Goal: Use online tool/utility: Utilize a website feature to perform a specific function

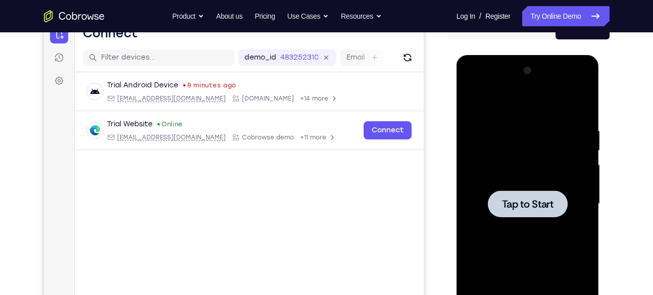
click at [516, 199] on span "Tap to Start" at bounding box center [528, 204] width 52 height 10
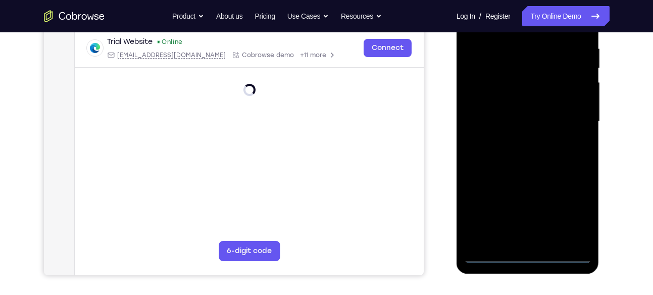
scroll to position [195, 0]
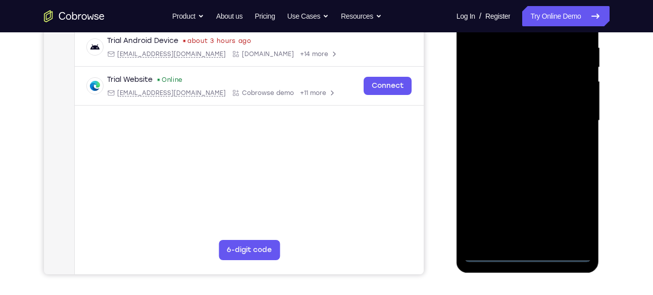
click at [530, 251] on div at bounding box center [527, 120] width 127 height 283
click at [572, 212] on div at bounding box center [527, 120] width 127 height 283
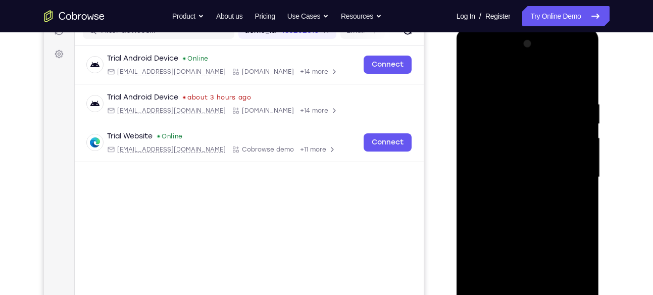
scroll to position [138, 0]
click at [481, 61] on div at bounding box center [527, 177] width 127 height 283
click at [563, 175] on div at bounding box center [527, 177] width 127 height 283
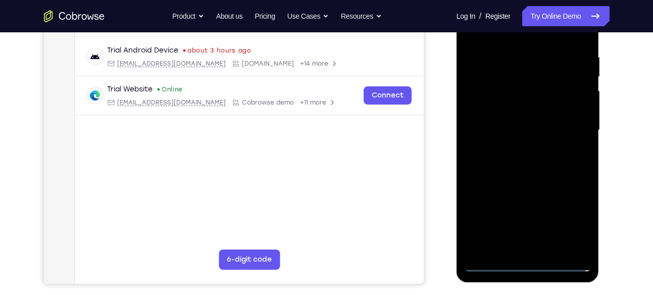
scroll to position [187, 0]
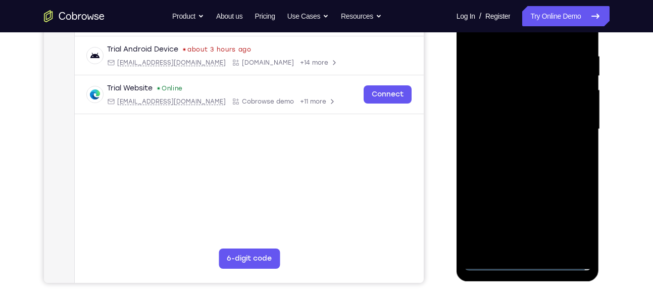
click at [519, 146] on div at bounding box center [527, 129] width 127 height 283
click at [506, 122] on div at bounding box center [527, 129] width 127 height 283
click at [495, 109] on div at bounding box center [527, 129] width 127 height 283
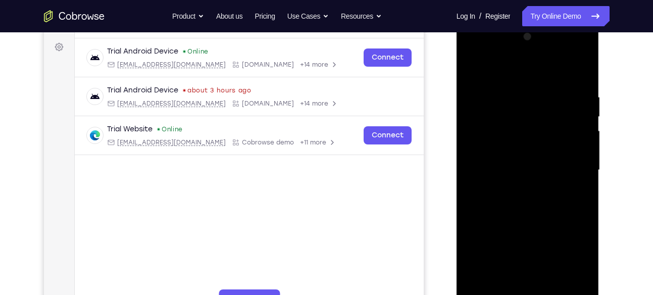
scroll to position [146, 0]
click at [515, 170] on div at bounding box center [527, 169] width 127 height 283
click at [532, 202] on div at bounding box center [527, 169] width 127 height 283
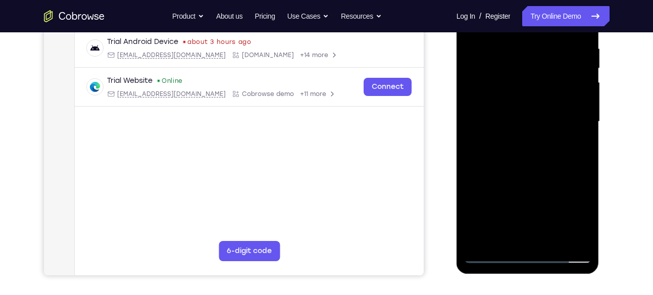
scroll to position [193, 0]
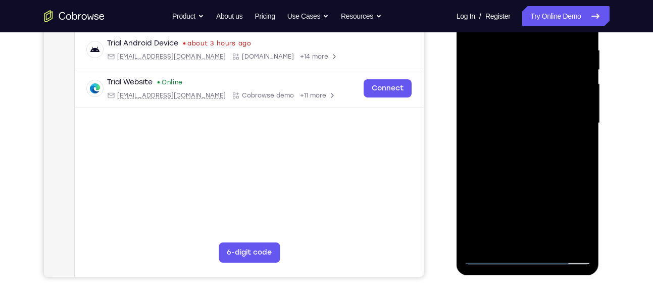
click at [513, 161] on div at bounding box center [527, 123] width 127 height 283
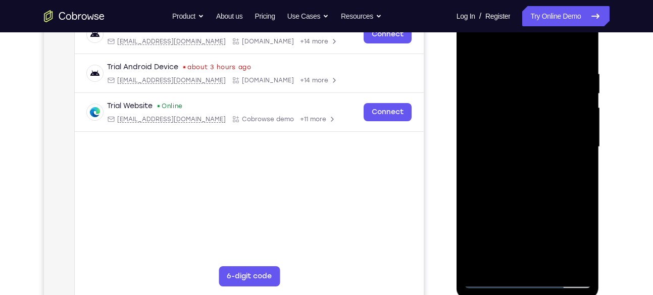
scroll to position [169, 0]
click at [584, 63] on div at bounding box center [527, 147] width 127 height 283
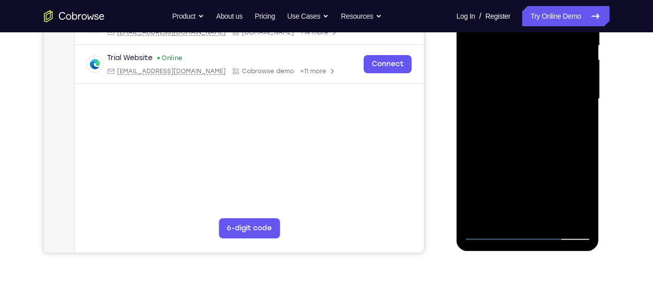
scroll to position [218, 0]
click at [553, 218] on div at bounding box center [527, 98] width 127 height 283
click at [524, 151] on div at bounding box center [527, 98] width 127 height 283
click at [519, 96] on div at bounding box center [527, 98] width 127 height 283
click at [543, 195] on div at bounding box center [527, 98] width 127 height 283
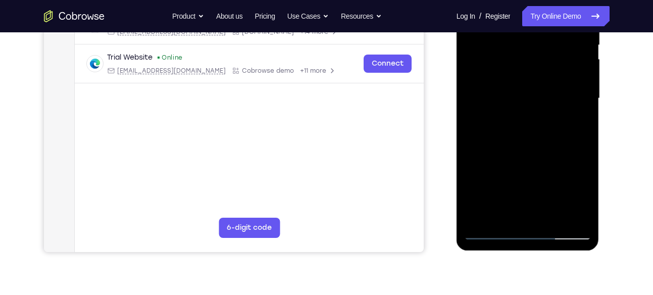
click at [558, 194] on div at bounding box center [527, 98] width 127 height 283
click at [494, 110] on div at bounding box center [527, 98] width 127 height 283
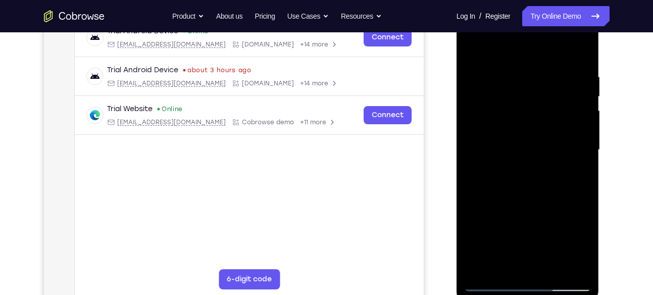
scroll to position [148, 0]
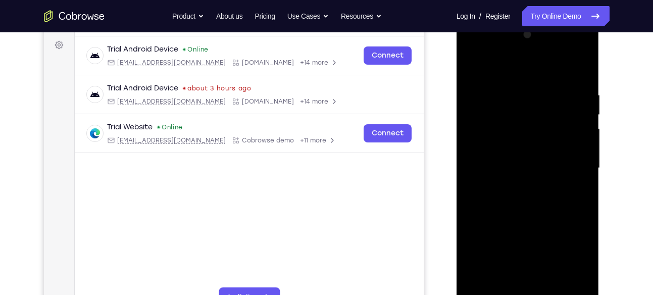
click at [471, 72] on div at bounding box center [527, 168] width 127 height 283
click at [475, 67] on div at bounding box center [527, 168] width 127 height 283
drag, startPoint x: 544, startPoint y: 96, endPoint x: 439, endPoint y: 120, distance: 107.3
click at [457, 120] on html "Online web based iOS Simulators and Android Emulators. Run iPhone, iPad, Mobile…" at bounding box center [529, 170] width 144 height 303
drag, startPoint x: 525, startPoint y: 90, endPoint x: 897, endPoint y: 117, distance: 372.3
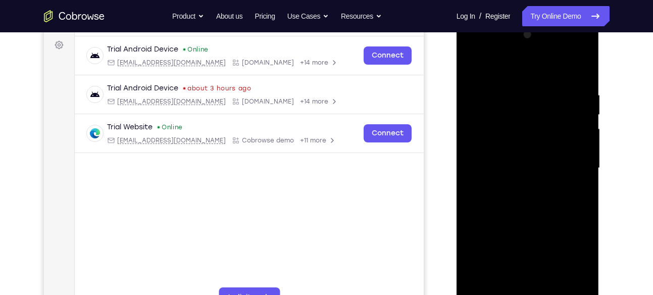
click at [457, 98] on html "Online web based iOS Simulators and Android Emulators. Run iPhone, iPad, Mobile…" at bounding box center [529, 170] width 144 height 303
drag, startPoint x: 533, startPoint y: 91, endPoint x: 895, endPoint y: 126, distance: 363.3
click at [457, 107] on html "Online web based iOS Simulators and Android Emulators. Run iPhone, iPad, Mobile…" at bounding box center [529, 170] width 144 height 303
drag, startPoint x: 534, startPoint y: 88, endPoint x: 661, endPoint y: 72, distance: 127.8
click at [601, 72] on html "Online web based iOS Simulators and Android Emulators. Run iPhone, iPad, Mobile…" at bounding box center [529, 170] width 144 height 303
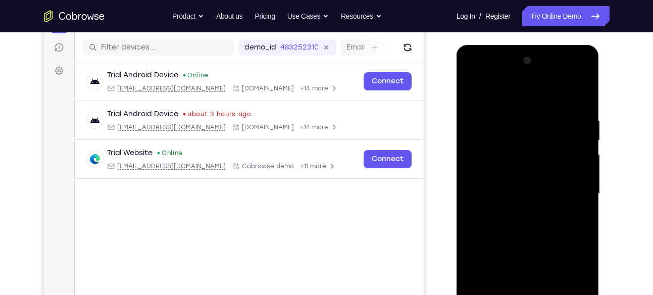
scroll to position [100, 0]
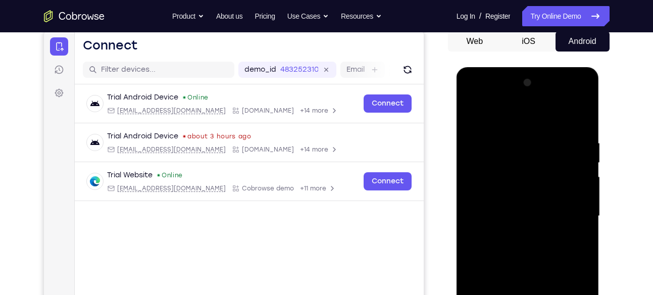
drag, startPoint x: 537, startPoint y: 135, endPoint x: 1116, endPoint y: 207, distance: 583.4
click at [601, 140] on html "Online web based iOS Simulators and Android Emulators. Run iPhone, iPad, Mobile…" at bounding box center [529, 218] width 144 height 303
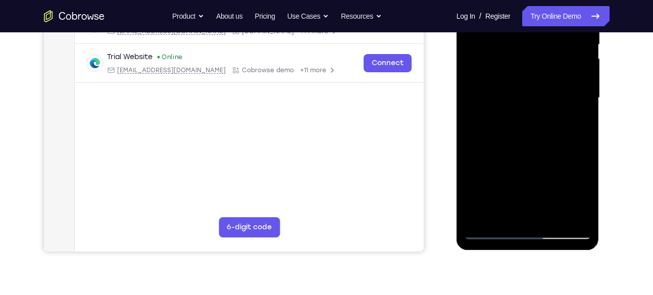
scroll to position [219, 0]
drag, startPoint x: 520, startPoint y: 184, endPoint x: 547, endPoint y: 108, distance: 81.0
click at [547, 108] on div at bounding box center [527, 97] width 127 height 283
drag, startPoint x: 525, startPoint y: 182, endPoint x: 546, endPoint y: 107, distance: 77.6
click at [546, 107] on div at bounding box center [527, 97] width 127 height 283
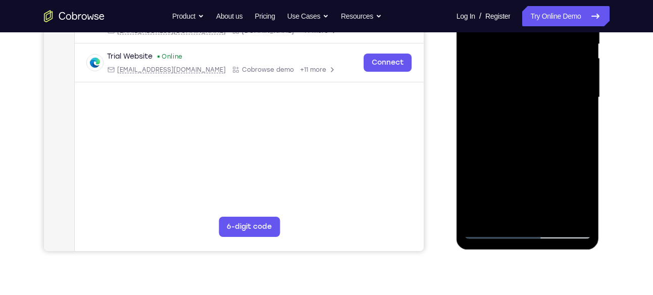
drag, startPoint x: 527, startPoint y: 168, endPoint x: 557, endPoint y: 81, distance: 91.9
click at [557, 81] on div at bounding box center [527, 97] width 127 height 283
drag, startPoint x: 528, startPoint y: 156, endPoint x: 564, endPoint y: 61, distance: 101.0
click at [564, 61] on div at bounding box center [527, 97] width 127 height 283
drag, startPoint x: 535, startPoint y: 139, endPoint x: 549, endPoint y: 78, distance: 63.1
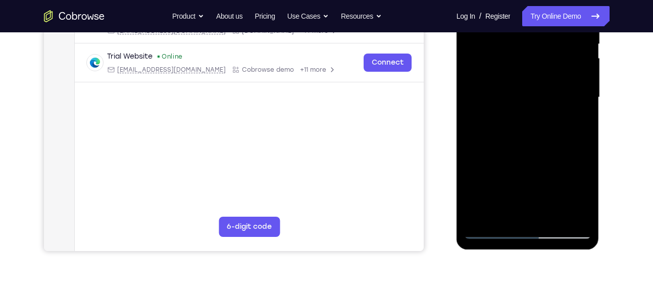
click at [549, 78] on div at bounding box center [527, 97] width 127 height 283
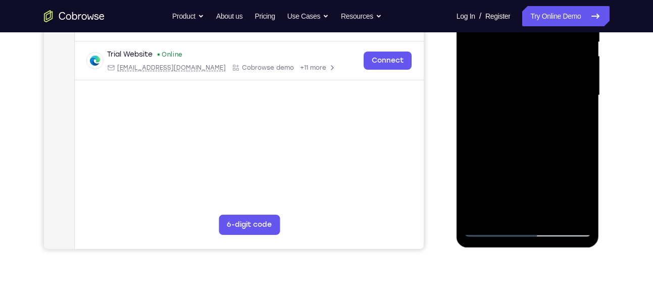
drag, startPoint x: 530, startPoint y: 151, endPoint x: 550, endPoint y: 88, distance: 65.8
click at [550, 88] on div at bounding box center [527, 95] width 127 height 283
drag, startPoint x: 526, startPoint y: 147, endPoint x: 555, endPoint y: 82, distance: 70.8
click at [555, 82] on div at bounding box center [527, 95] width 127 height 283
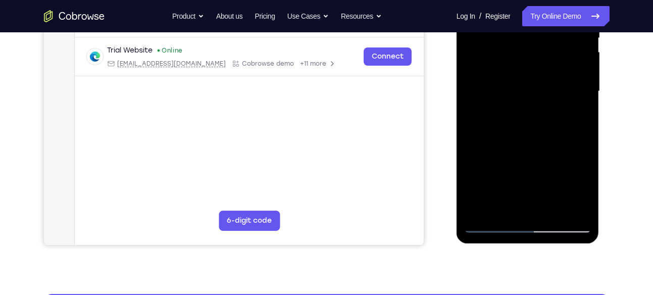
drag, startPoint x: 537, startPoint y: 159, endPoint x: 560, endPoint y: 95, distance: 67.4
click at [560, 95] on div at bounding box center [527, 91] width 127 height 283
drag, startPoint x: 522, startPoint y: 149, endPoint x: 547, endPoint y: 64, distance: 88.4
click at [547, 64] on div at bounding box center [527, 91] width 127 height 283
drag, startPoint x: 529, startPoint y: 160, endPoint x: 547, endPoint y: 80, distance: 81.3
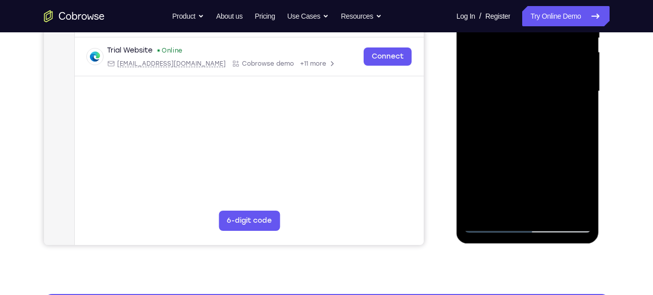
click at [547, 80] on div at bounding box center [527, 91] width 127 height 283
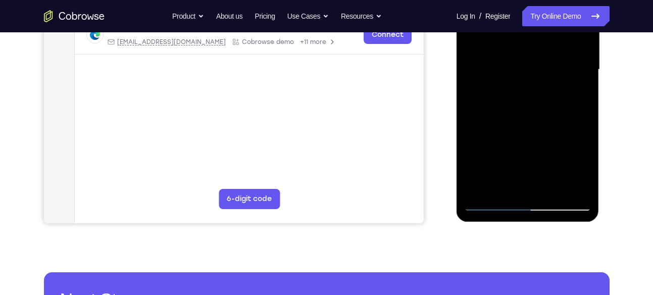
drag, startPoint x: 528, startPoint y: 135, endPoint x: 551, endPoint y: 62, distance: 76.8
click at [551, 62] on div at bounding box center [527, 69] width 127 height 283
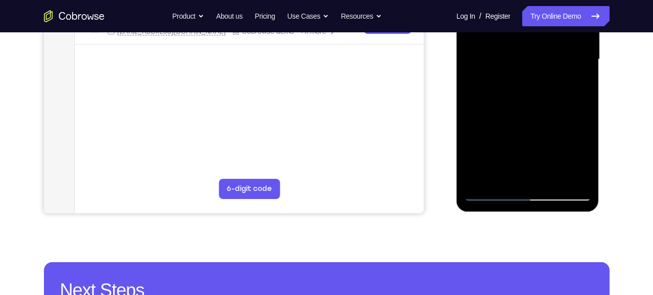
scroll to position [257, 0]
drag, startPoint x: 529, startPoint y: 136, endPoint x: 551, endPoint y: 85, distance: 55.0
click at [551, 85] on div at bounding box center [527, 59] width 127 height 283
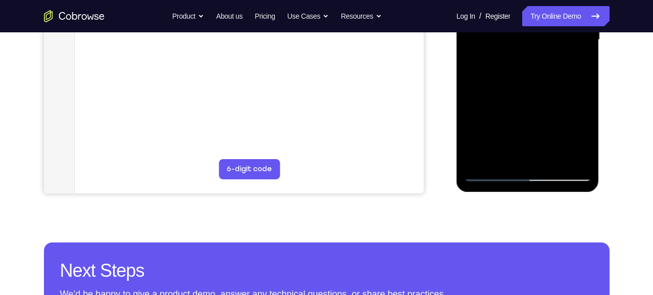
scroll to position [277, 0]
drag, startPoint x: 530, startPoint y: 120, endPoint x: 556, endPoint y: 67, distance: 58.5
click at [556, 67] on div at bounding box center [527, 39] width 127 height 283
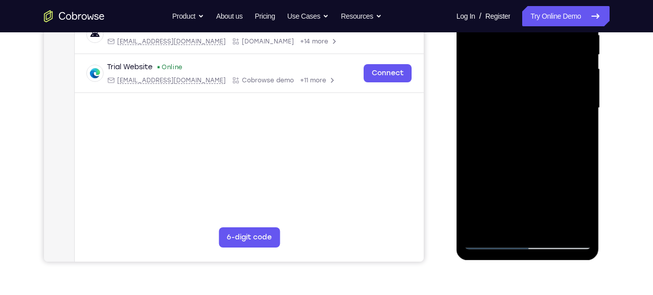
scroll to position [208, 0]
drag, startPoint x: 544, startPoint y: 146, endPoint x: 598, endPoint y: 36, distance: 123.1
click at [598, 36] on div at bounding box center [528, 110] width 143 height 301
drag, startPoint x: 547, startPoint y: 166, endPoint x: 590, endPoint y: 89, distance: 87.7
click at [590, 89] on div at bounding box center [527, 108] width 127 height 283
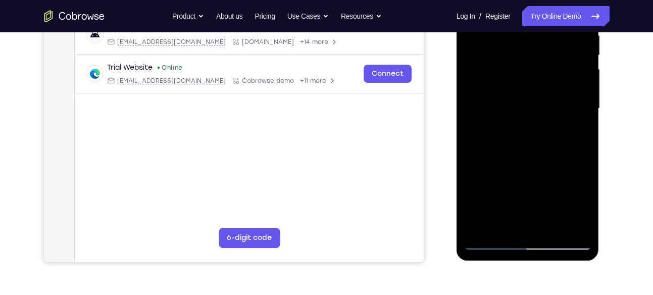
drag, startPoint x: 544, startPoint y: 178, endPoint x: 585, endPoint y: 74, distance: 111.3
click at [585, 74] on div at bounding box center [527, 108] width 127 height 283
drag, startPoint x: 545, startPoint y: 192, endPoint x: 569, endPoint y: 125, distance: 71.0
click at [569, 125] on div at bounding box center [527, 108] width 127 height 283
drag, startPoint x: 503, startPoint y: 182, endPoint x: 532, endPoint y: 111, distance: 76.4
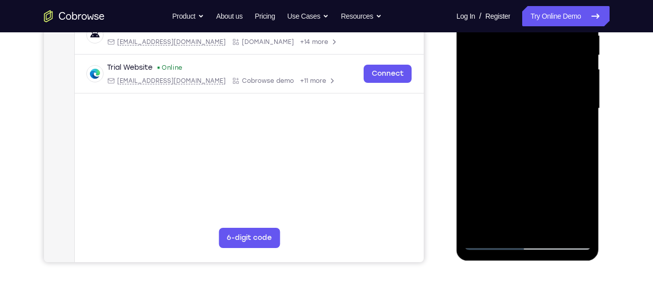
click at [532, 111] on div at bounding box center [527, 108] width 127 height 283
drag, startPoint x: 525, startPoint y: 174, endPoint x: 562, endPoint y: 34, distance: 144.7
click at [562, 34] on div at bounding box center [527, 108] width 127 height 283
drag, startPoint x: 550, startPoint y: 166, endPoint x: 555, endPoint y: 50, distance: 116.3
click at [555, 50] on div at bounding box center [527, 108] width 127 height 283
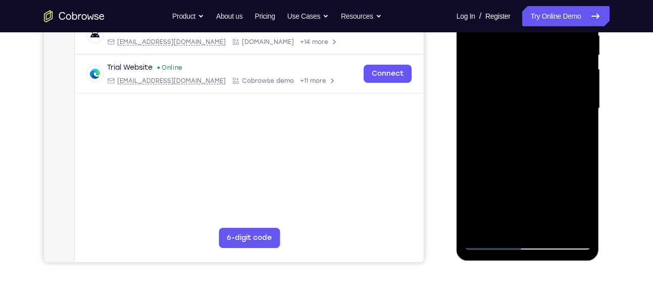
drag, startPoint x: 539, startPoint y: 158, endPoint x: 564, endPoint y: 61, distance: 99.6
click at [564, 61] on div at bounding box center [527, 108] width 127 height 283
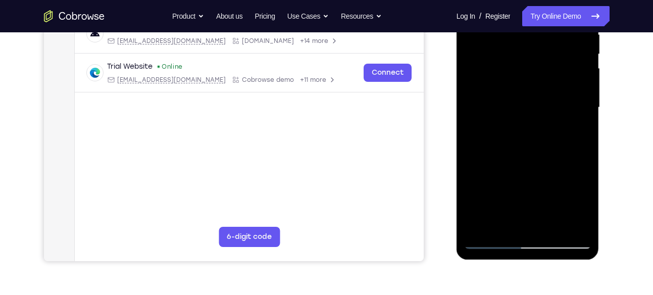
scroll to position [208, 0]
drag, startPoint x: 544, startPoint y: 165, endPoint x: 558, endPoint y: 65, distance: 100.6
click at [558, 65] on div at bounding box center [527, 108] width 127 height 283
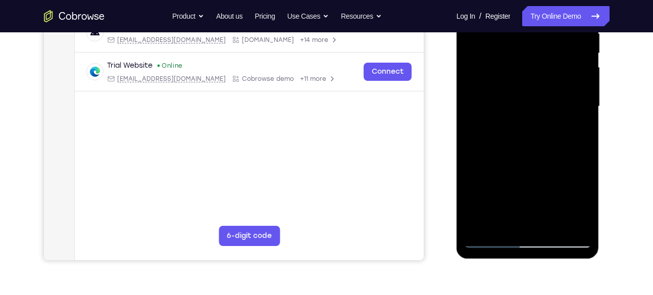
scroll to position [209, 0]
drag, startPoint x: 538, startPoint y: 132, endPoint x: 526, endPoint y: 163, distance: 33.1
click at [526, 163] on div at bounding box center [527, 107] width 127 height 283
drag, startPoint x: 526, startPoint y: 163, endPoint x: 550, endPoint y: 73, distance: 93.1
click at [550, 73] on div at bounding box center [527, 107] width 127 height 283
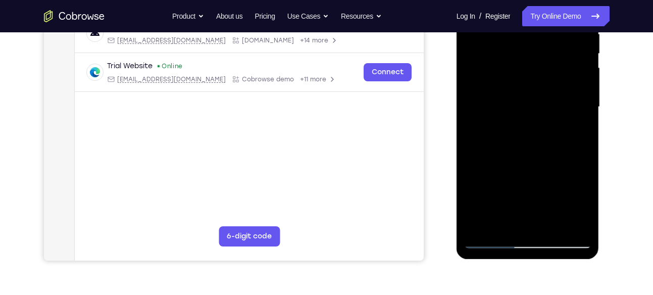
drag, startPoint x: 539, startPoint y: 157, endPoint x: 544, endPoint y: 47, distance: 110.2
click at [544, 47] on div at bounding box center [527, 107] width 127 height 283
drag, startPoint x: 535, startPoint y: 170, endPoint x: 535, endPoint y: 70, distance: 100.5
click at [535, 70] on div at bounding box center [527, 107] width 127 height 283
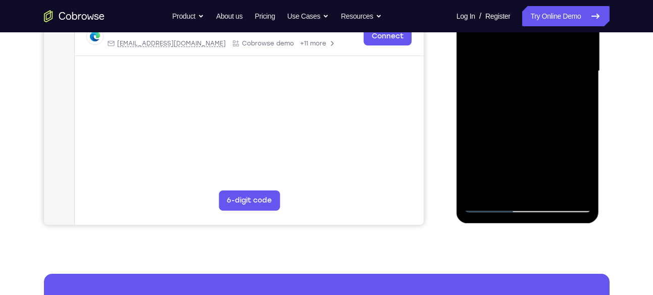
scroll to position [246, 0]
drag, startPoint x: 528, startPoint y: 165, endPoint x: 544, endPoint y: 57, distance: 108.7
click at [544, 57] on div at bounding box center [527, 70] width 127 height 283
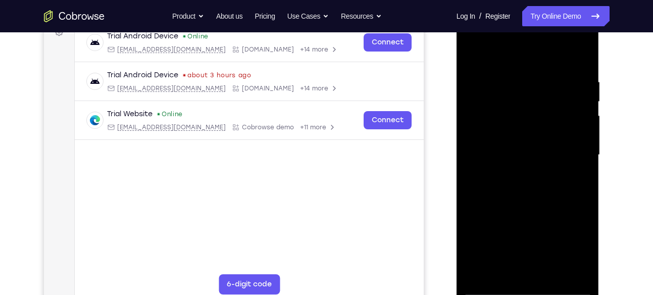
scroll to position [161, 0]
drag, startPoint x: 540, startPoint y: 175, endPoint x: 560, endPoint y: 89, distance: 88.6
click at [560, 89] on div at bounding box center [527, 155] width 127 height 283
drag, startPoint x: 545, startPoint y: 171, endPoint x: 550, endPoint y: 95, distance: 75.9
click at [550, 95] on div at bounding box center [527, 155] width 127 height 283
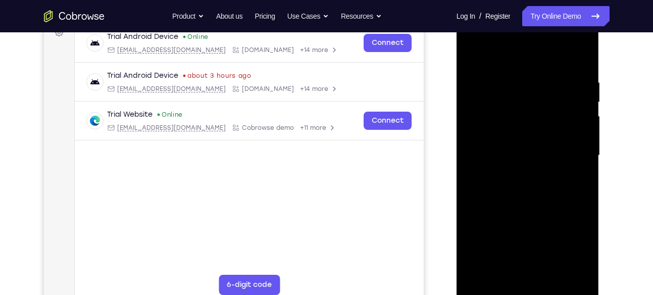
drag, startPoint x: 543, startPoint y: 188, endPoint x: 534, endPoint y: 99, distance: 89.8
click at [534, 99] on div at bounding box center [527, 155] width 127 height 283
drag, startPoint x: 550, startPoint y: 142, endPoint x: 547, endPoint y: 51, distance: 91.5
click at [547, 51] on div at bounding box center [527, 155] width 127 height 283
drag, startPoint x: 555, startPoint y: 175, endPoint x: 538, endPoint y: 67, distance: 109.3
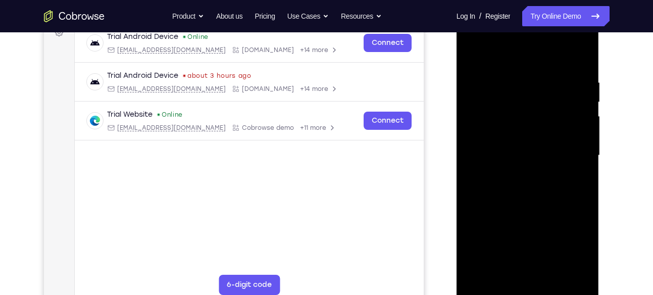
click at [538, 67] on div at bounding box center [527, 155] width 127 height 283
drag, startPoint x: 542, startPoint y: 192, endPoint x: 530, endPoint y: 90, distance: 102.2
click at [530, 90] on div at bounding box center [527, 155] width 127 height 283
drag, startPoint x: 535, startPoint y: 161, endPoint x: 513, endPoint y: 55, distance: 107.9
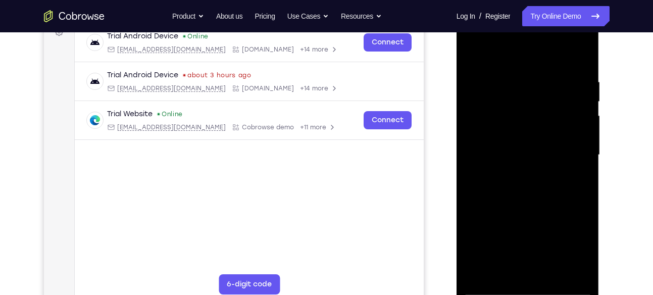
click at [513, 55] on div at bounding box center [527, 155] width 127 height 283
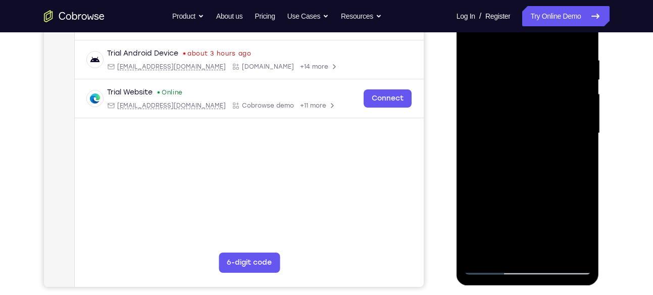
drag, startPoint x: 525, startPoint y: 184, endPoint x: 535, endPoint y: 64, distance: 120.6
click at [535, 64] on div at bounding box center [527, 133] width 127 height 283
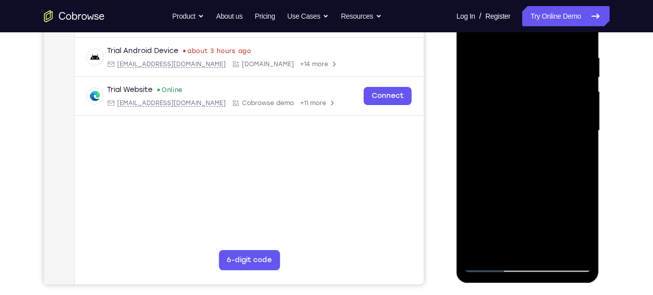
scroll to position [185, 0]
click at [491, 193] on div at bounding box center [527, 131] width 127 height 283
drag, startPoint x: 534, startPoint y: 118, endPoint x: 562, endPoint y: 103, distance: 31.9
click at [562, 103] on div at bounding box center [527, 131] width 127 height 283
drag, startPoint x: 526, startPoint y: 190, endPoint x: 545, endPoint y: 96, distance: 95.2
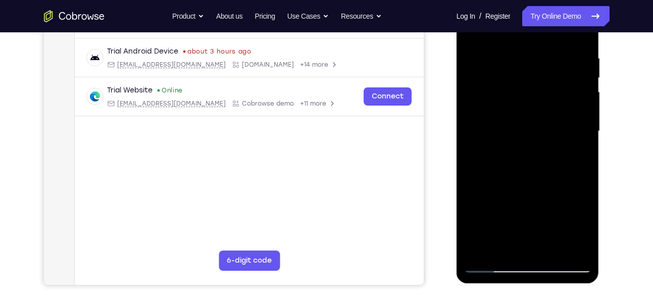
click at [545, 96] on div at bounding box center [527, 131] width 127 height 283
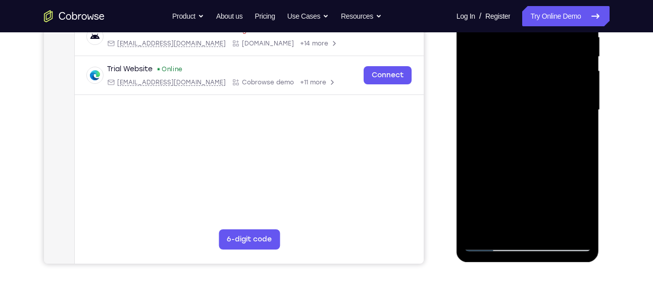
scroll to position [207, 0]
drag, startPoint x: 522, startPoint y: 173, endPoint x: 536, endPoint y: 126, distance: 49.1
click at [536, 126] on div at bounding box center [527, 109] width 127 height 283
drag, startPoint x: 523, startPoint y: 173, endPoint x: 552, endPoint y: 68, distance: 109.3
click at [552, 68] on div at bounding box center [527, 109] width 127 height 283
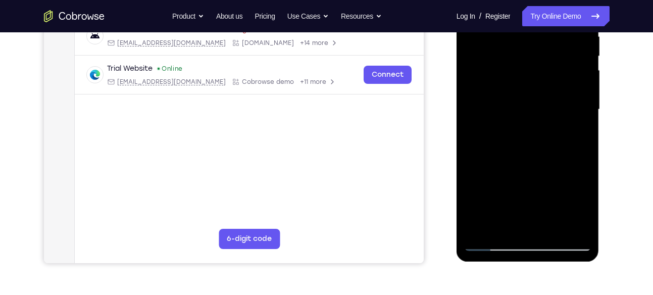
drag, startPoint x: 541, startPoint y: 145, endPoint x: 556, endPoint y: 55, distance: 91.2
click at [556, 55] on div at bounding box center [527, 109] width 127 height 283
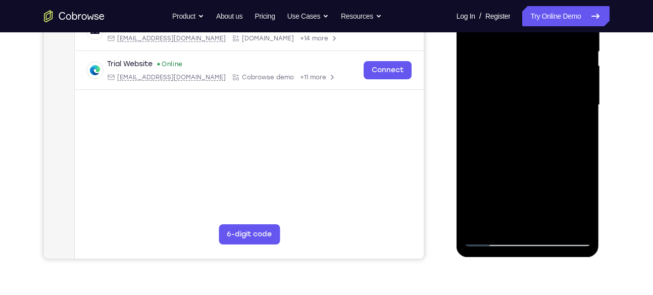
drag, startPoint x: 547, startPoint y: 146, endPoint x: 556, endPoint y: 64, distance: 82.8
click at [556, 64] on div at bounding box center [527, 105] width 127 height 283
drag, startPoint x: 540, startPoint y: 168, endPoint x: 549, endPoint y: 48, distance: 120.1
click at [549, 48] on div at bounding box center [527, 105] width 127 height 283
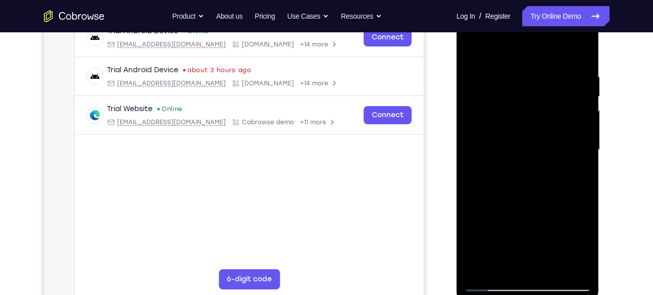
scroll to position [149, 0]
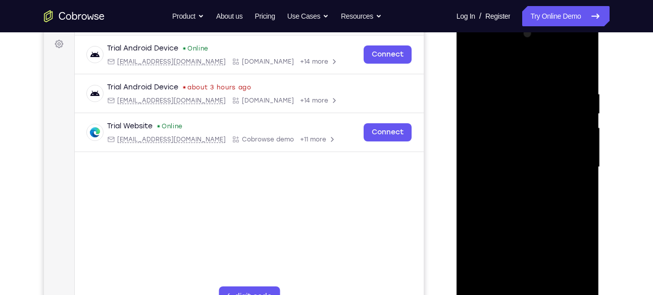
drag, startPoint x: 535, startPoint y: 188, endPoint x: 555, endPoint y: 105, distance: 86.1
click at [555, 105] on div at bounding box center [527, 167] width 127 height 283
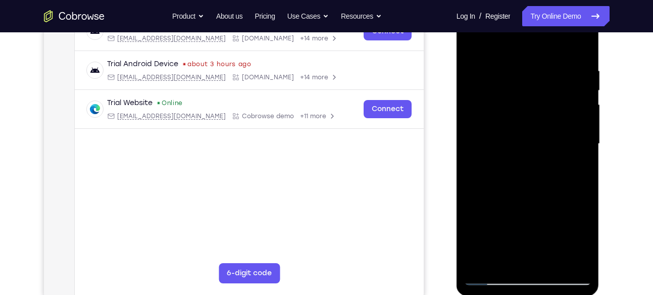
scroll to position [173, 0]
drag, startPoint x: 541, startPoint y: 180, endPoint x: 559, endPoint y: 108, distance: 73.9
click at [559, 108] on div at bounding box center [527, 143] width 127 height 283
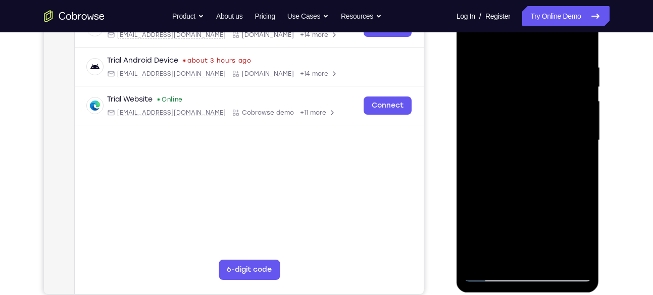
drag, startPoint x: 546, startPoint y: 184, endPoint x: 566, endPoint y: 115, distance: 71.8
click at [566, 115] on div at bounding box center [527, 140] width 127 height 283
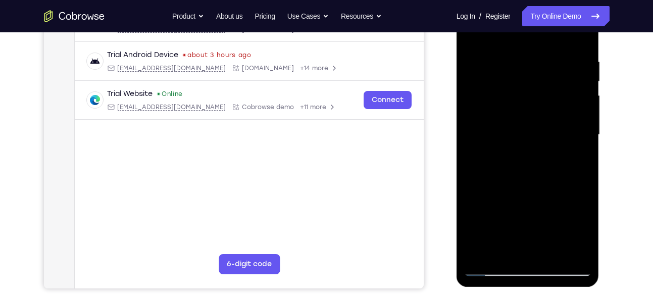
scroll to position [182, 0]
drag, startPoint x: 546, startPoint y: 193, endPoint x: 564, endPoint y: 125, distance: 70.1
click at [564, 125] on div at bounding box center [527, 134] width 127 height 283
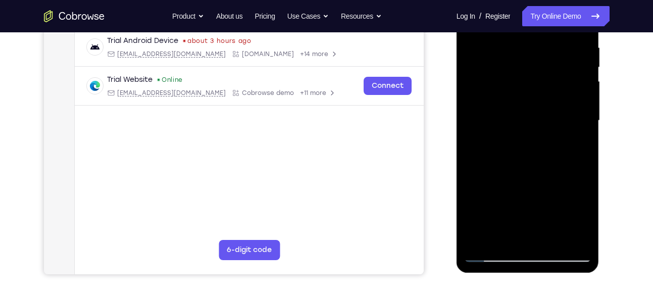
scroll to position [196, 0]
drag, startPoint x: 531, startPoint y: 171, endPoint x: 558, endPoint y: 82, distance: 92.7
click at [558, 82] on div at bounding box center [527, 120] width 127 height 283
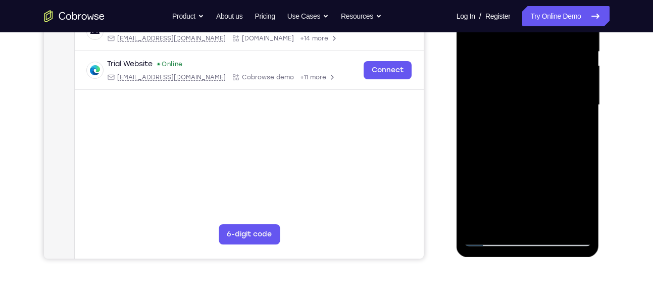
scroll to position [212, 0]
drag, startPoint x: 533, startPoint y: 144, endPoint x: 519, endPoint y: 182, distance: 40.6
click at [519, 182] on div at bounding box center [527, 104] width 127 height 283
drag, startPoint x: 519, startPoint y: 182, endPoint x: 548, endPoint y: 115, distance: 73.3
click at [548, 115] on div at bounding box center [527, 104] width 127 height 283
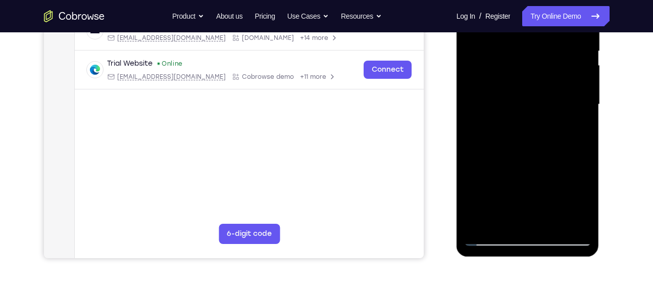
drag, startPoint x: 531, startPoint y: 166, endPoint x: 560, endPoint y: 71, distance: 99.9
click at [560, 71] on div at bounding box center [527, 104] width 127 height 283
drag, startPoint x: 540, startPoint y: 157, endPoint x: 564, endPoint y: 80, distance: 80.5
click at [564, 80] on div at bounding box center [527, 104] width 127 height 283
drag, startPoint x: 542, startPoint y: 146, endPoint x: 569, endPoint y: 74, distance: 77.2
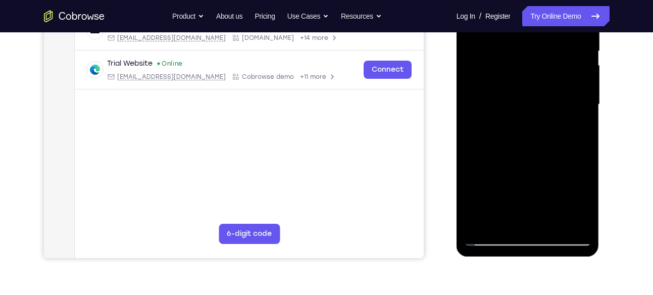
click at [569, 74] on div at bounding box center [527, 104] width 127 height 283
drag, startPoint x: 544, startPoint y: 169, endPoint x: 543, endPoint y: 55, distance: 113.7
click at [543, 55] on div at bounding box center [527, 104] width 127 height 283
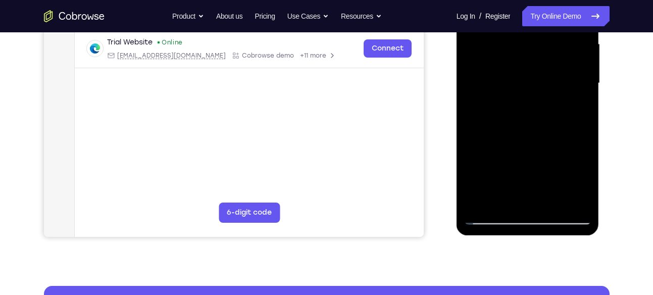
drag, startPoint x: 529, startPoint y: 155, endPoint x: 516, endPoint y: 61, distance: 94.3
click at [516, 61] on div at bounding box center [527, 83] width 127 height 283
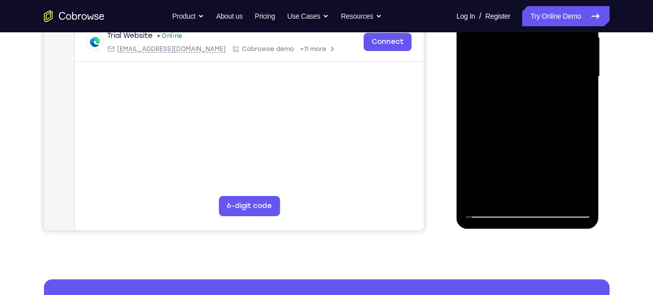
drag, startPoint x: 515, startPoint y: 148, endPoint x: 488, endPoint y: 21, distance: 129.2
click at [488, 21] on div at bounding box center [527, 76] width 127 height 283
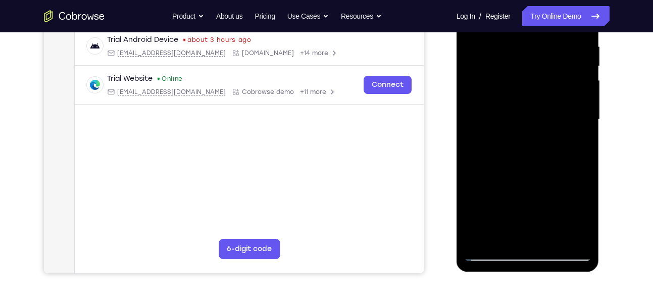
scroll to position [174, 0]
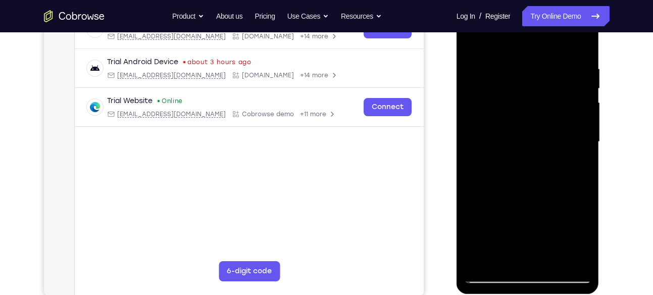
drag, startPoint x: 528, startPoint y: 98, endPoint x: 483, endPoint y: 286, distance: 193.7
click at [483, 286] on div at bounding box center [528, 143] width 143 height 301
drag, startPoint x: 497, startPoint y: 200, endPoint x: 523, endPoint y: 91, distance: 111.7
click at [523, 91] on div at bounding box center [527, 142] width 127 height 283
drag, startPoint x: 527, startPoint y: 201, endPoint x: 539, endPoint y: 61, distance: 140.9
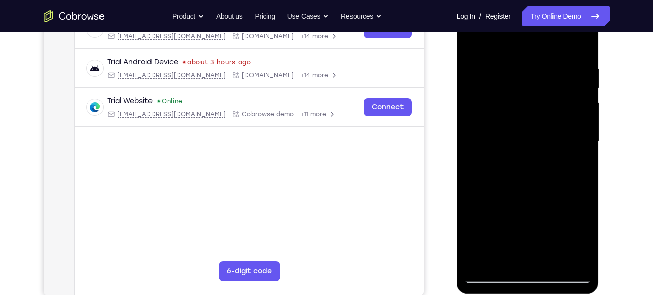
click at [539, 61] on div at bounding box center [527, 142] width 127 height 283
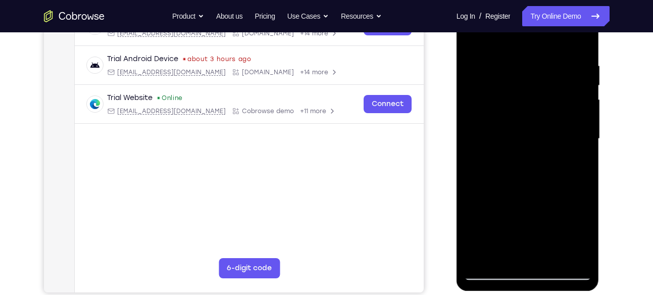
scroll to position [177, 0]
drag, startPoint x: 528, startPoint y: 189, endPoint x: 526, endPoint y: 89, distance: 100.5
click at [526, 89] on div at bounding box center [527, 138] width 127 height 283
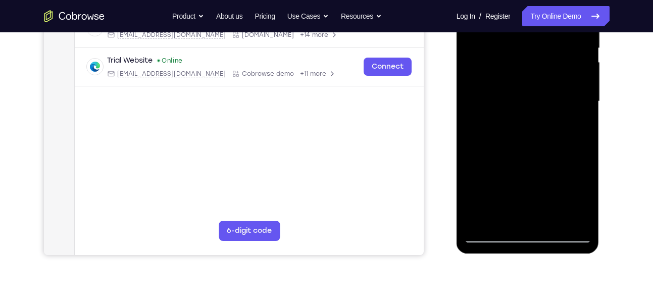
click at [521, 141] on div at bounding box center [527, 101] width 127 height 283
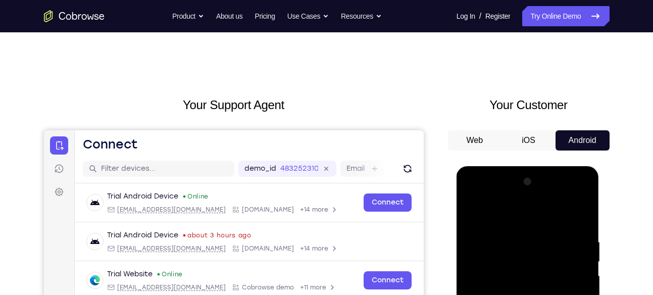
scroll to position [0, 0]
